Goal: Information Seeking & Learning: Learn about a topic

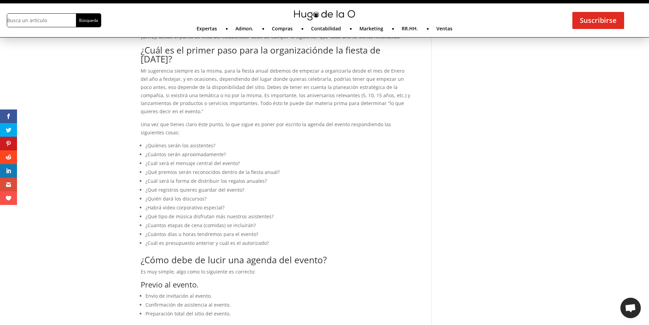
scroll to position [341, 0]
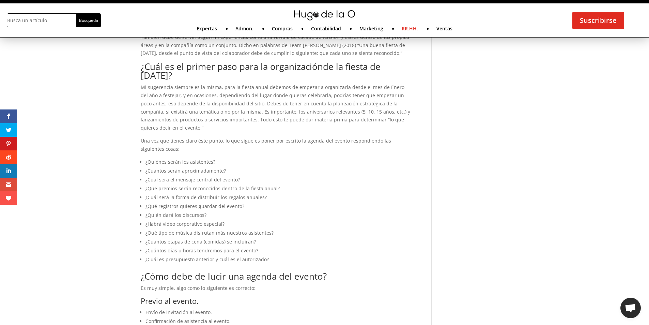
click at [408, 29] on link "RR.HH." at bounding box center [410, 29] width 16 height 7
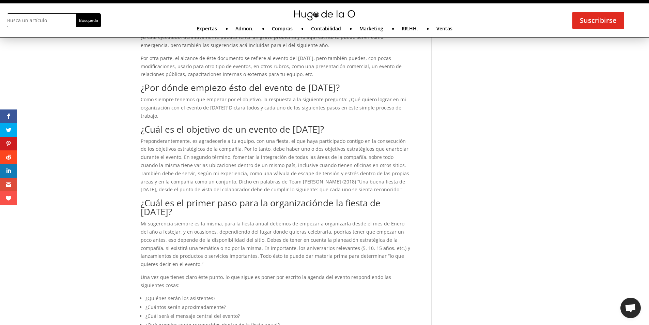
scroll to position [0, 0]
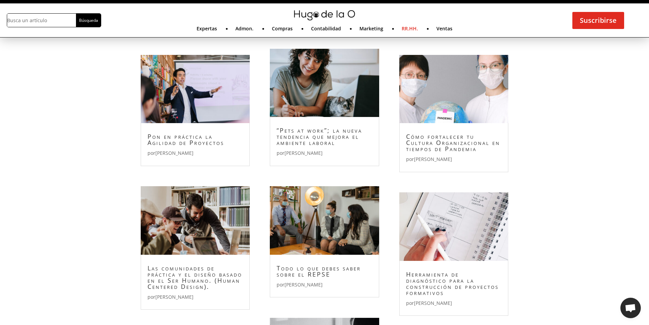
scroll to position [511, 0]
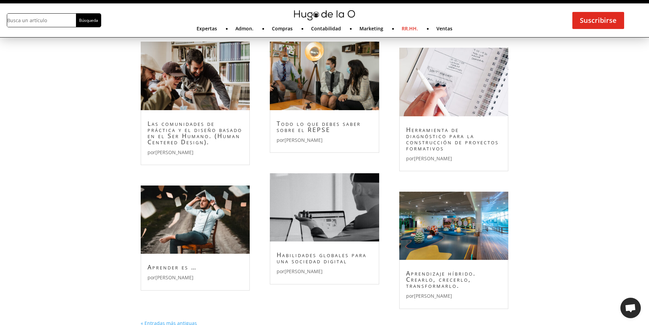
click at [431, 143] on link "Herramienta de diagnóstico para la construcción de proyectos formativos" at bounding box center [452, 138] width 93 height 27
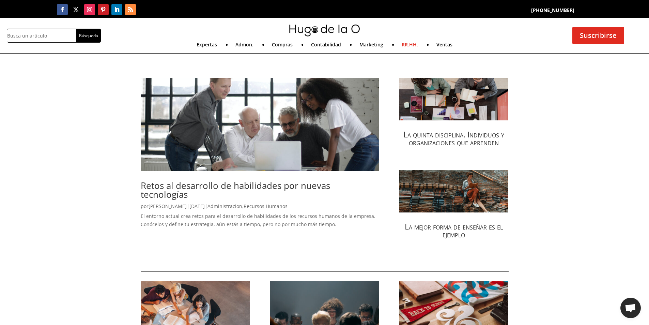
scroll to position [0, 0]
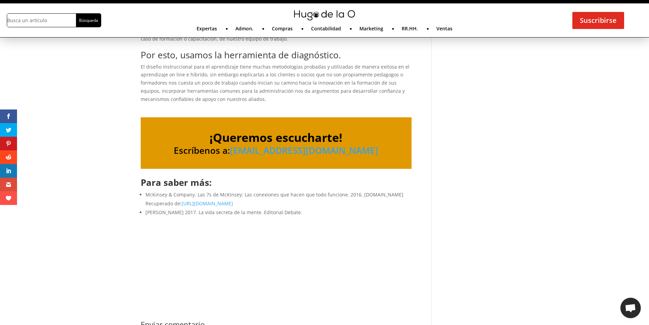
scroll to position [920, 0]
